Goal: Register for event/course

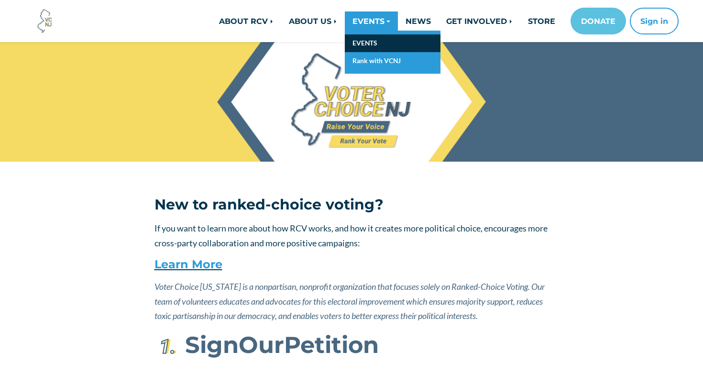
click at [372, 43] on link "EVENTS" at bounding box center [393, 43] width 96 height 18
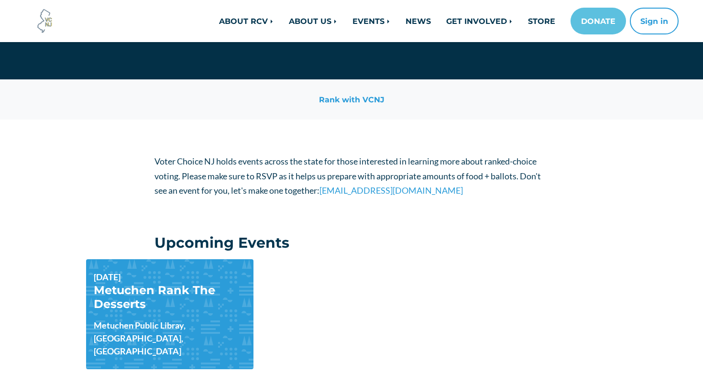
scroll to position [87, 0]
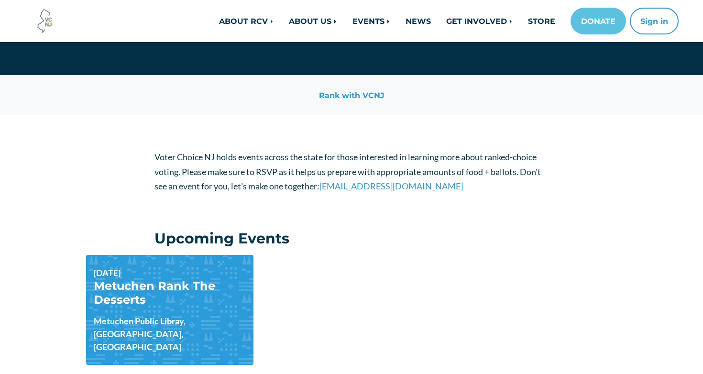
click at [211, 308] on div "Nov 01, 2025 Metuchen Rank The Desserts Metuchen Public Libray, Metuchen, NJ" at bounding box center [169, 310] width 167 height 110
click at [174, 288] on link "Metuchen Rank The Desserts" at bounding box center [155, 293] width 122 height 28
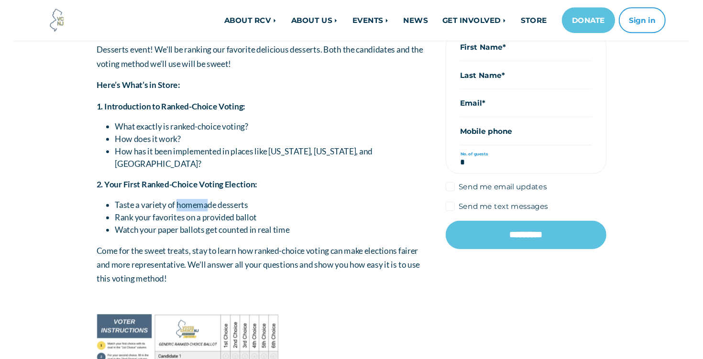
scroll to position [235, 0]
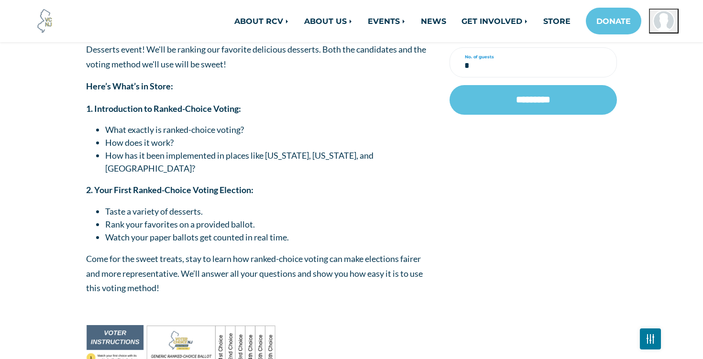
scroll to position [238, 0]
